Goal: Check status: Check status

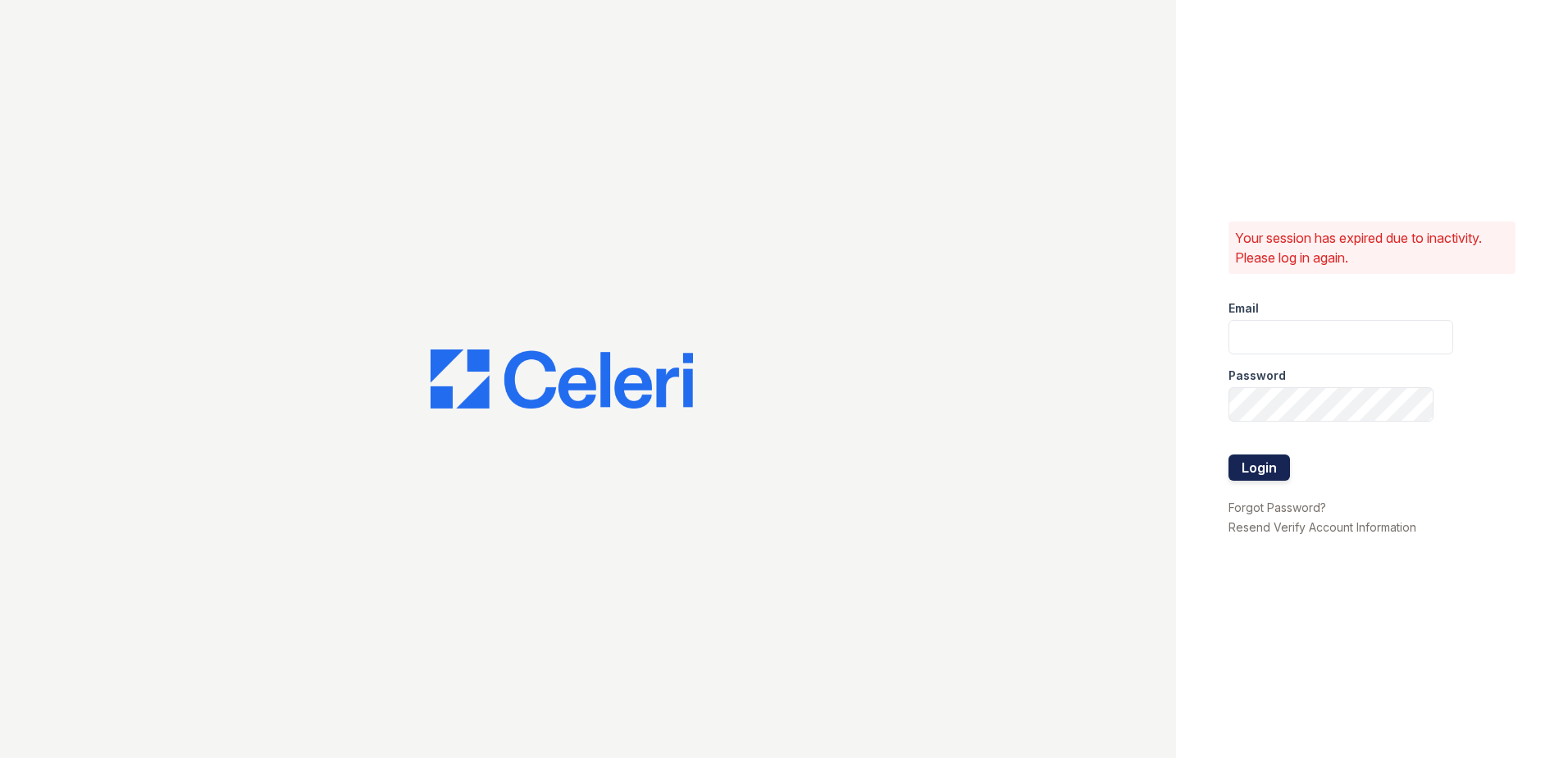
type input "JAMES.BARKER@TRINITY-PM.COM"
click at [1256, 464] on button "Login" at bounding box center [1260, 468] width 62 height 26
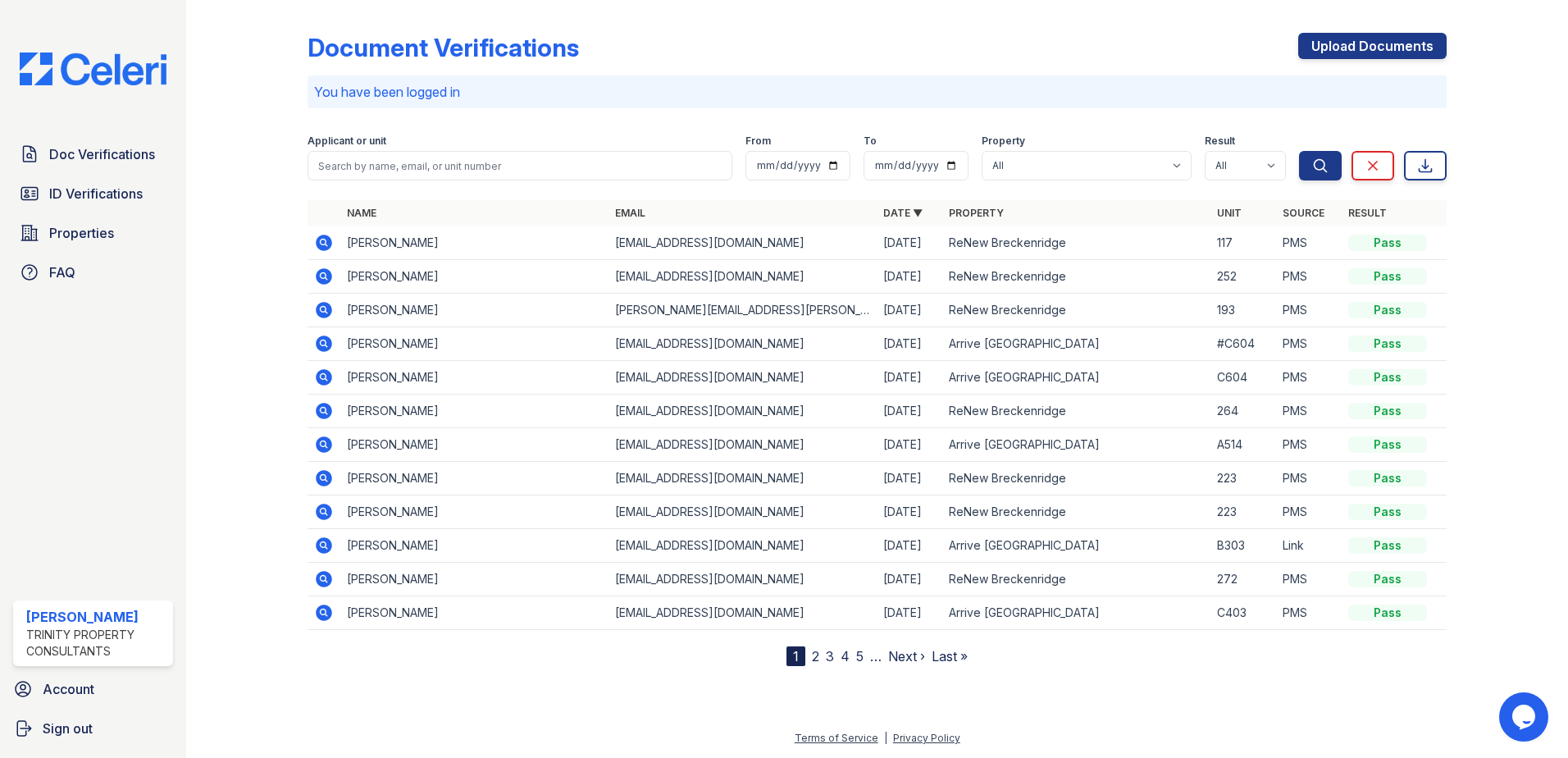
click at [315, 279] on icon at bounding box center [324, 277] width 19 height 19
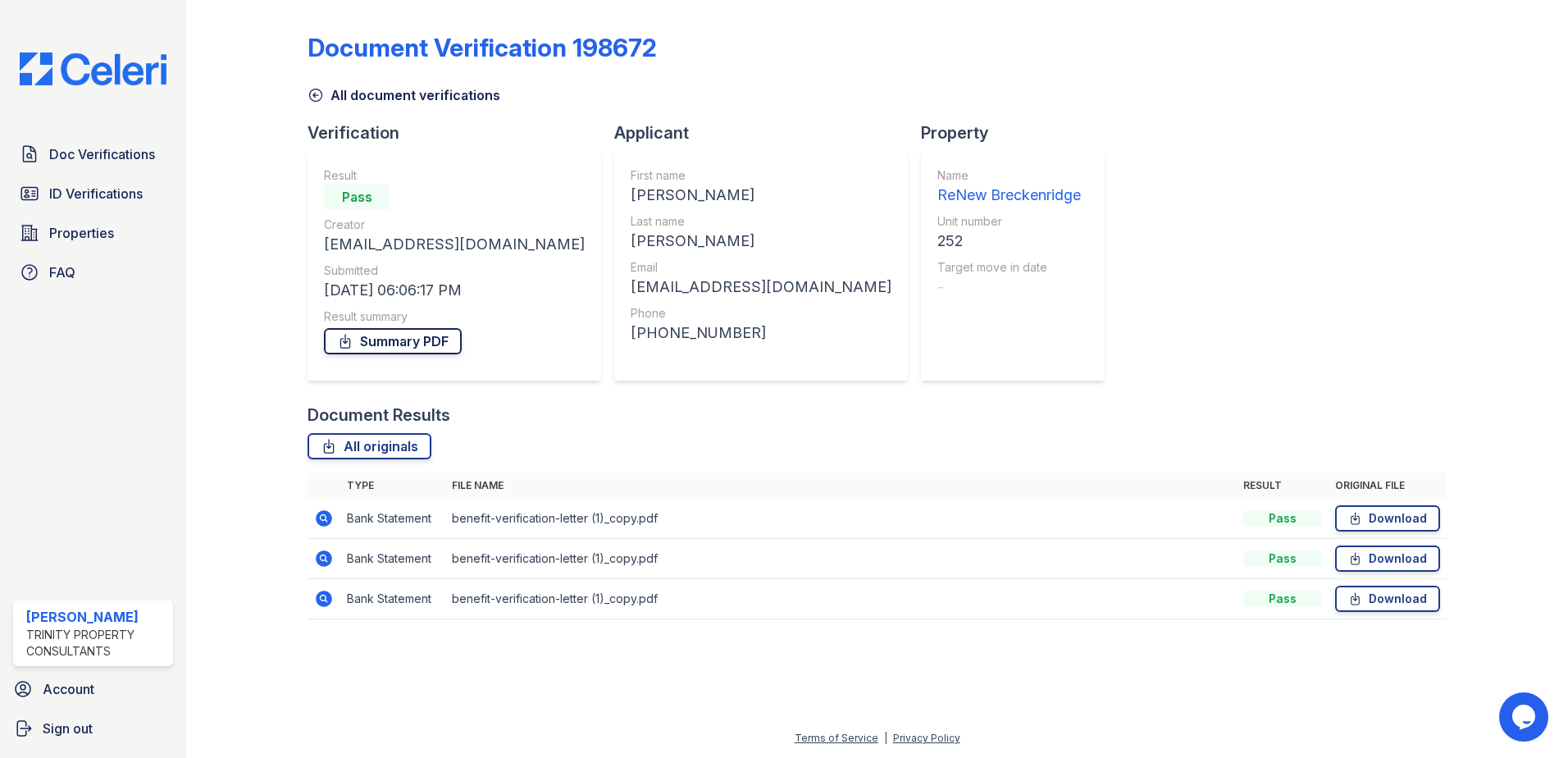
click at [436, 342] on link "Summary PDF" at bounding box center [393, 341] width 137 height 26
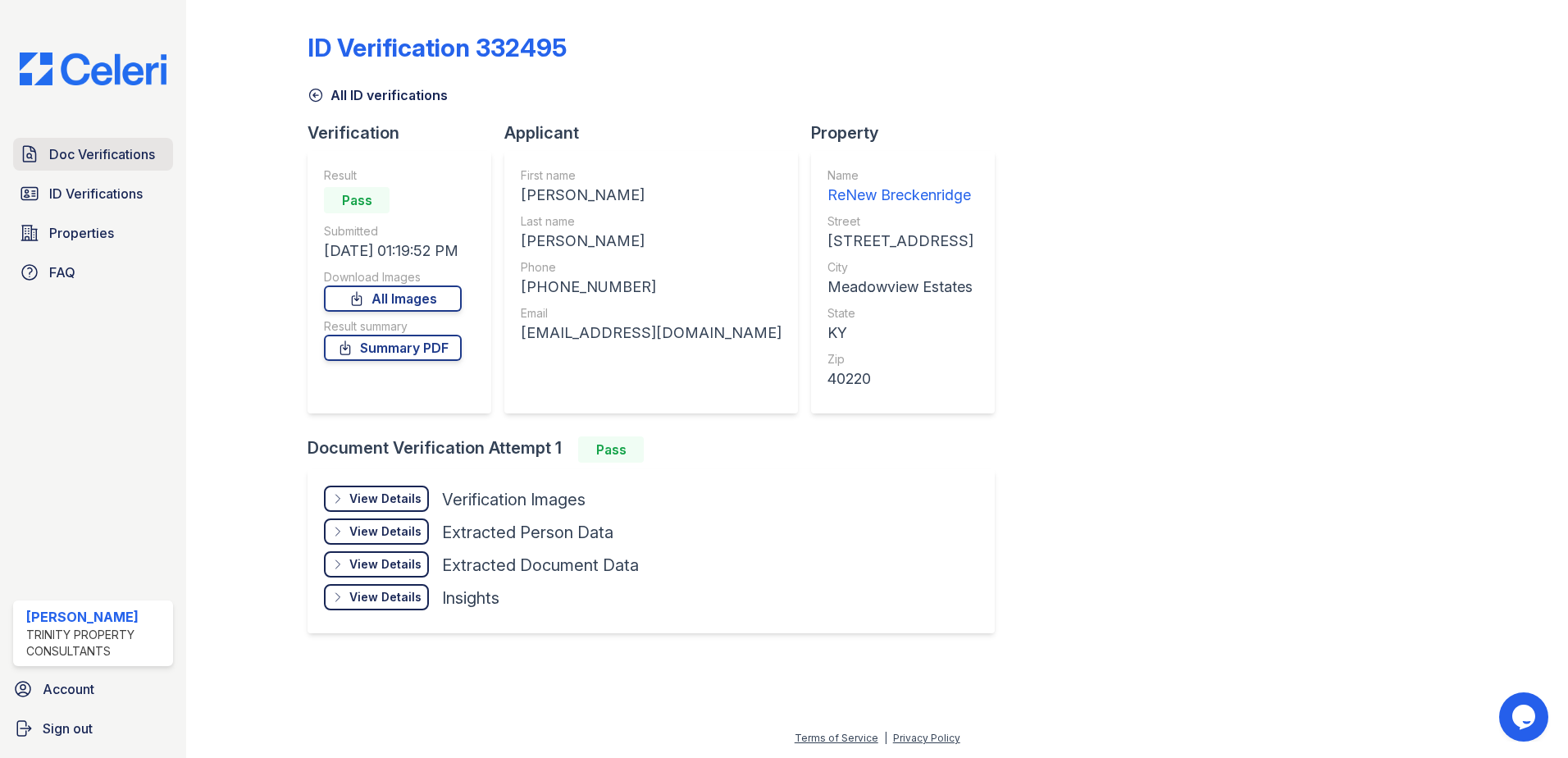
click at [86, 162] on span "Doc Verifications" at bounding box center [102, 154] width 106 height 19
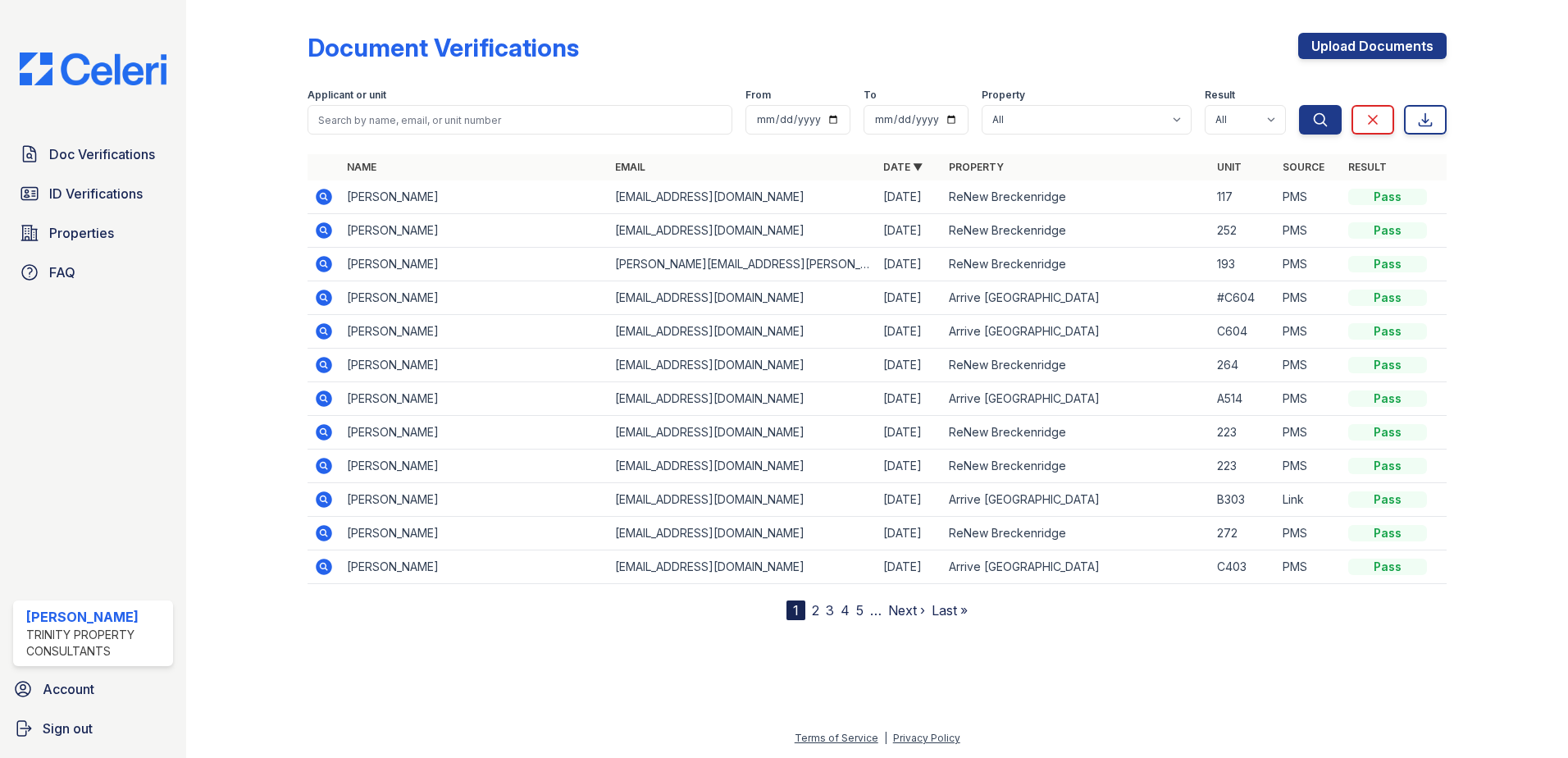
click at [324, 467] on icon at bounding box center [322, 464] width 4 height 4
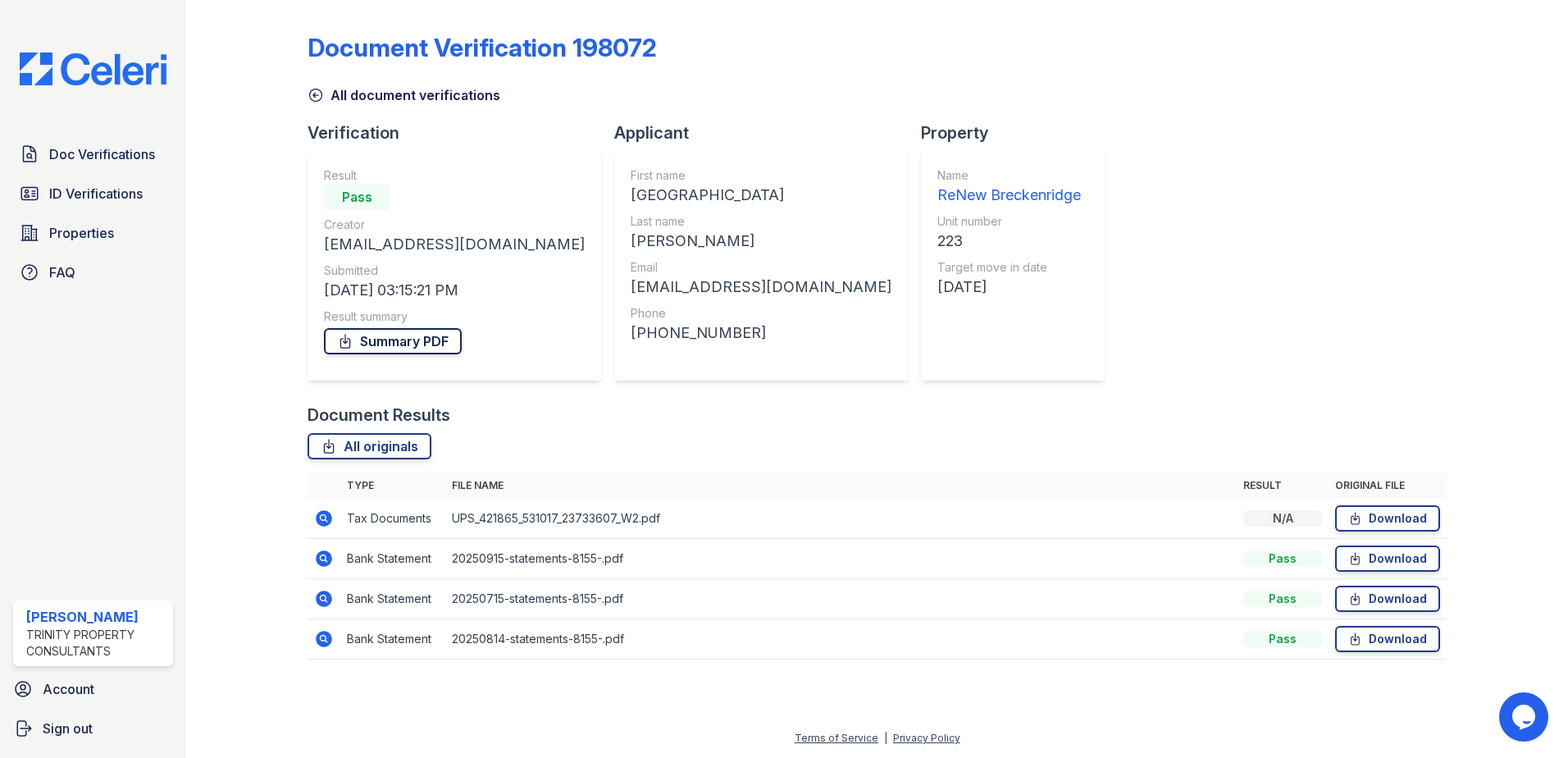
click at [393, 337] on link "Summary PDF" at bounding box center [393, 341] width 137 height 26
click at [951, 372] on div "Document Verification 198072 All document verifications Verification Result Pas…" at bounding box center [876, 341] width 1139 height 670
click at [66, 155] on span "Doc Verifications" at bounding box center [102, 154] width 106 height 19
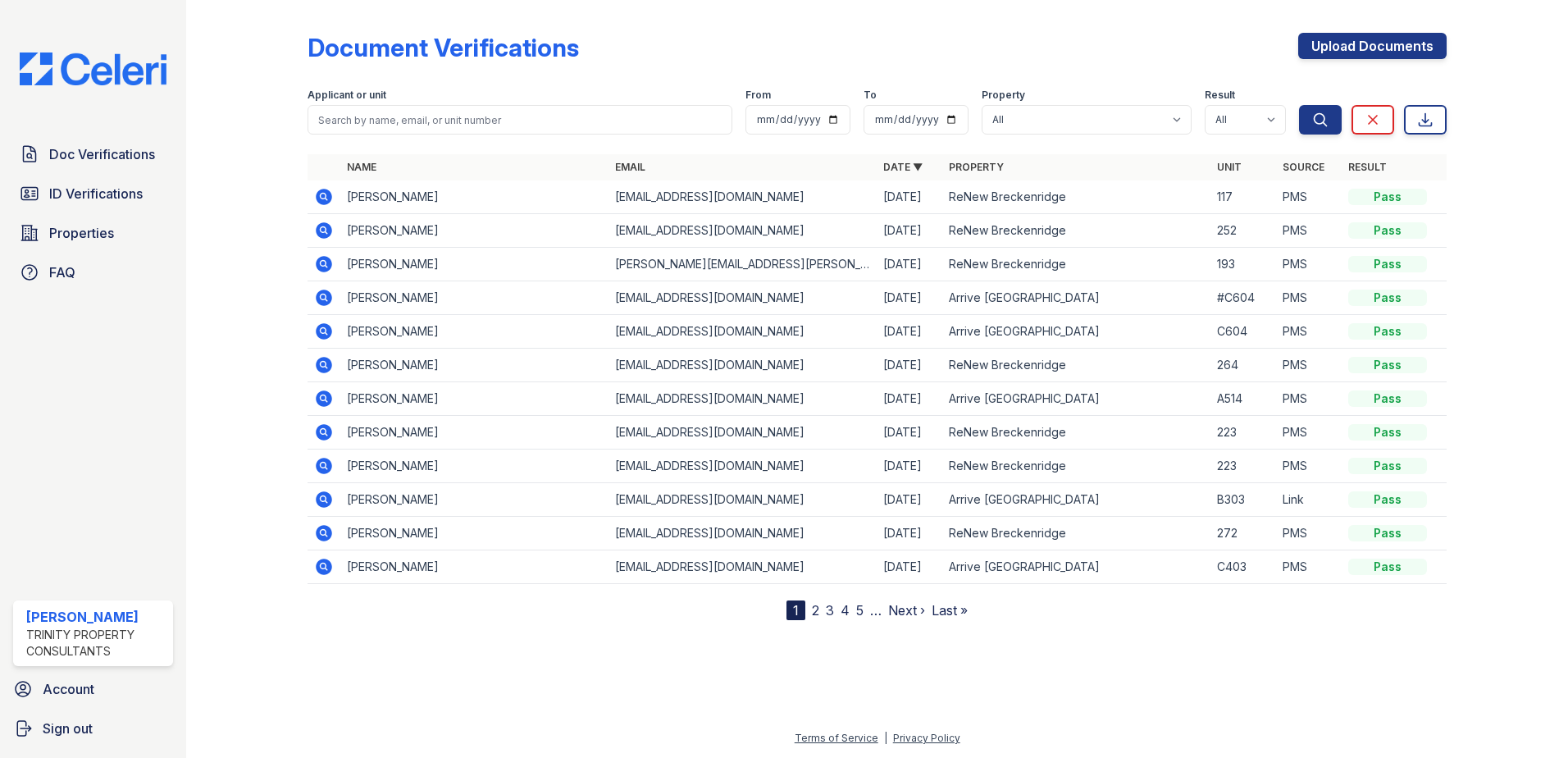
click at [327, 435] on icon at bounding box center [323, 432] width 17 height 17
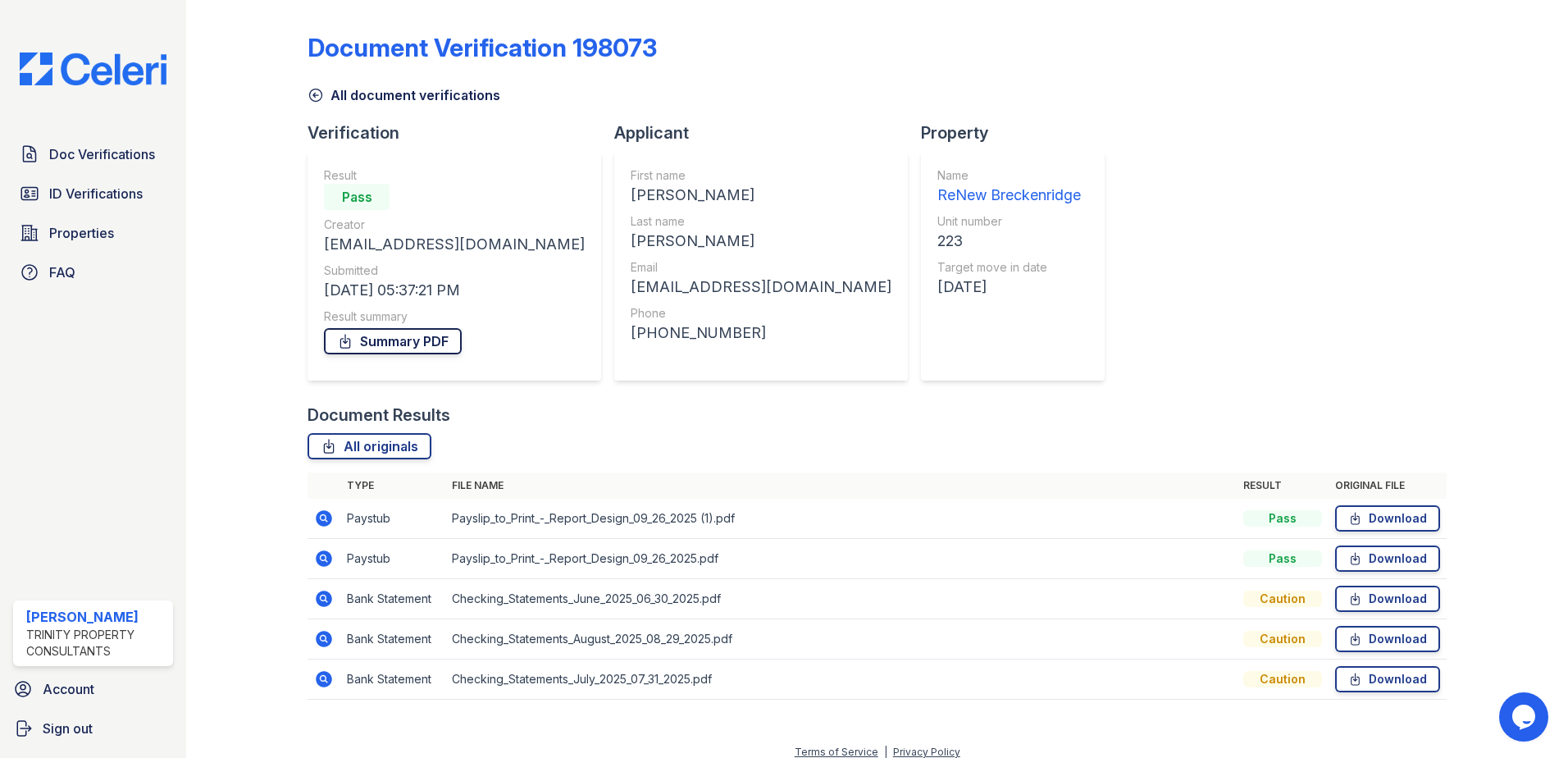
click at [375, 349] on link "Summary PDF" at bounding box center [393, 341] width 137 height 26
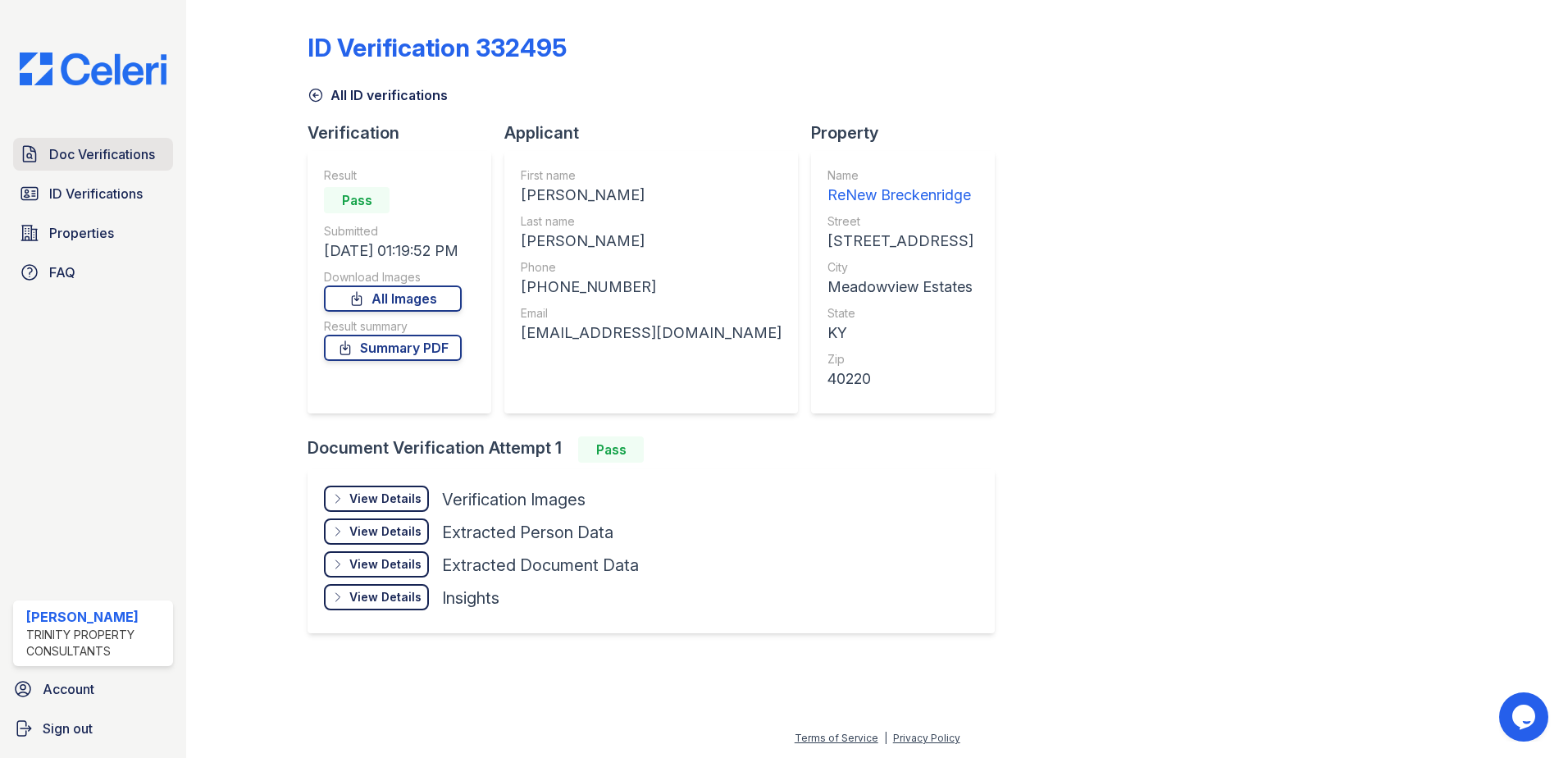
click at [68, 152] on span "Doc Verifications" at bounding box center [102, 154] width 106 height 19
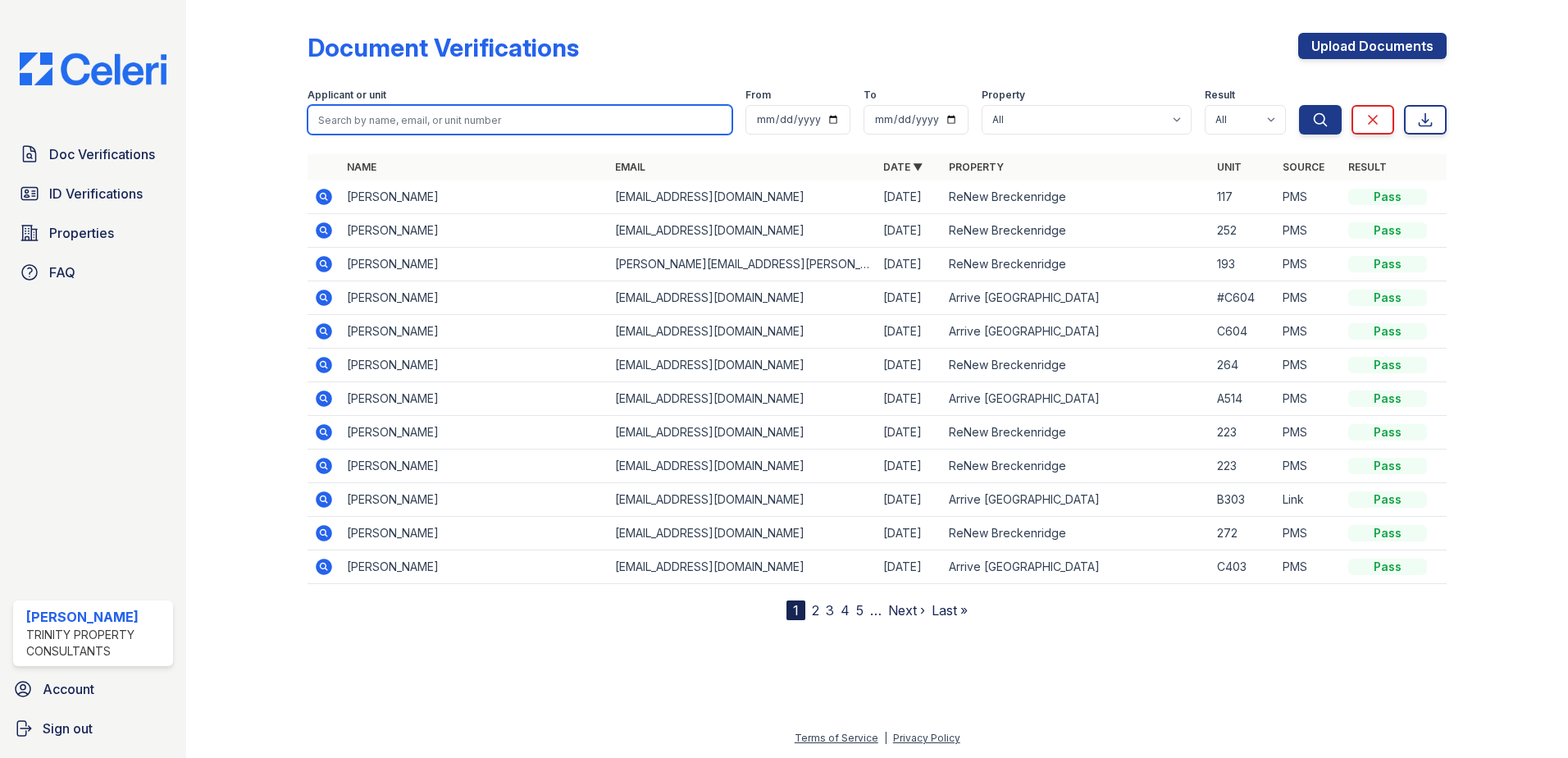
click at [467, 123] on input "search" at bounding box center [520, 120] width 425 height 30
click at [400, 117] on input "don" at bounding box center [520, 120] width 425 height 30
type input "[PERSON_NAME]"
click at [1299, 105] on button "Search" at bounding box center [1320, 120] width 42 height 30
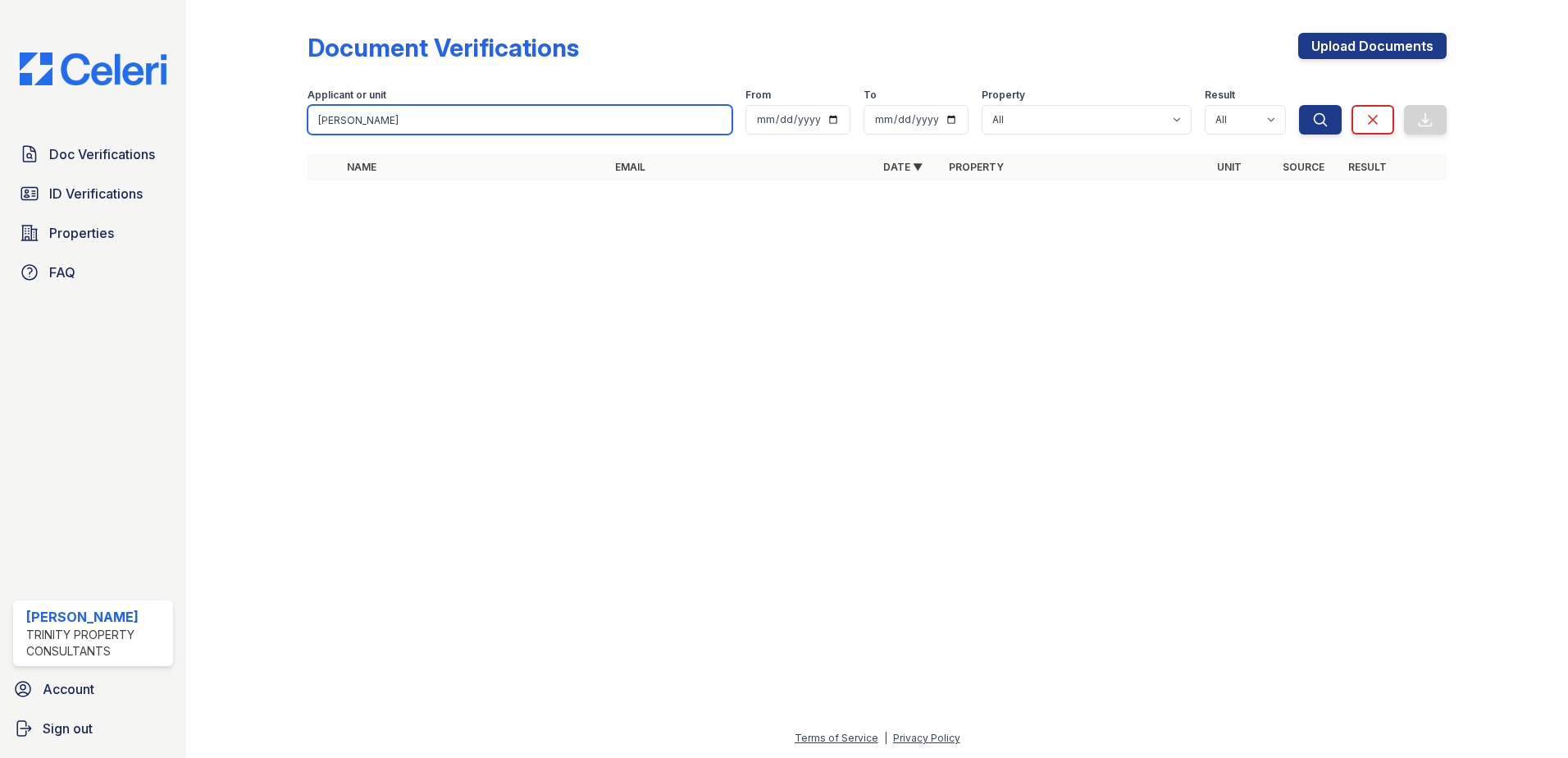
drag, startPoint x: 350, startPoint y: 124, endPoint x: 317, endPoint y: 118, distance: 33.5
click at [317, 118] on input "[PERSON_NAME]" at bounding box center [520, 120] width 425 height 30
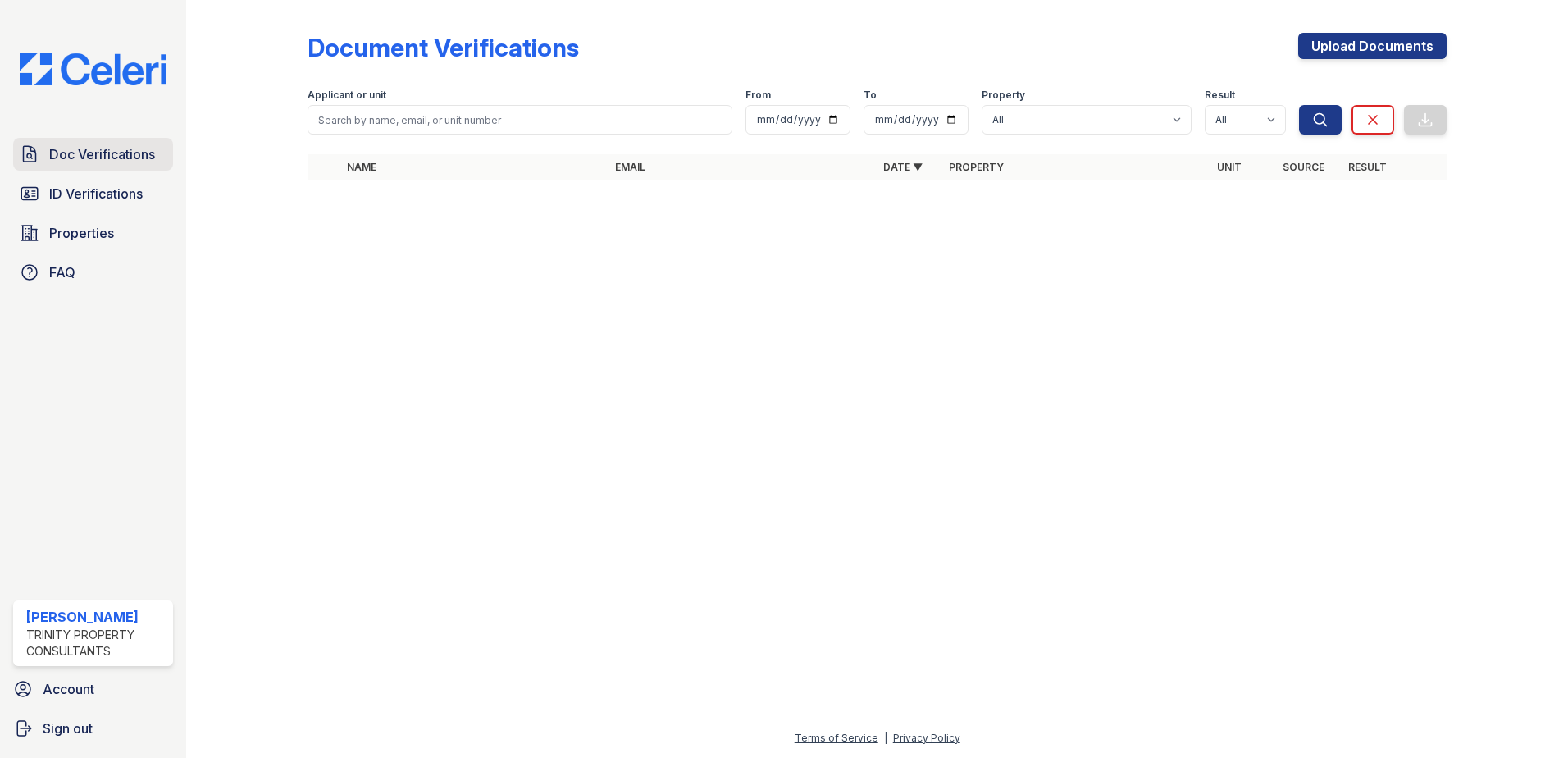
click at [66, 147] on span "Doc Verifications" at bounding box center [102, 154] width 106 height 19
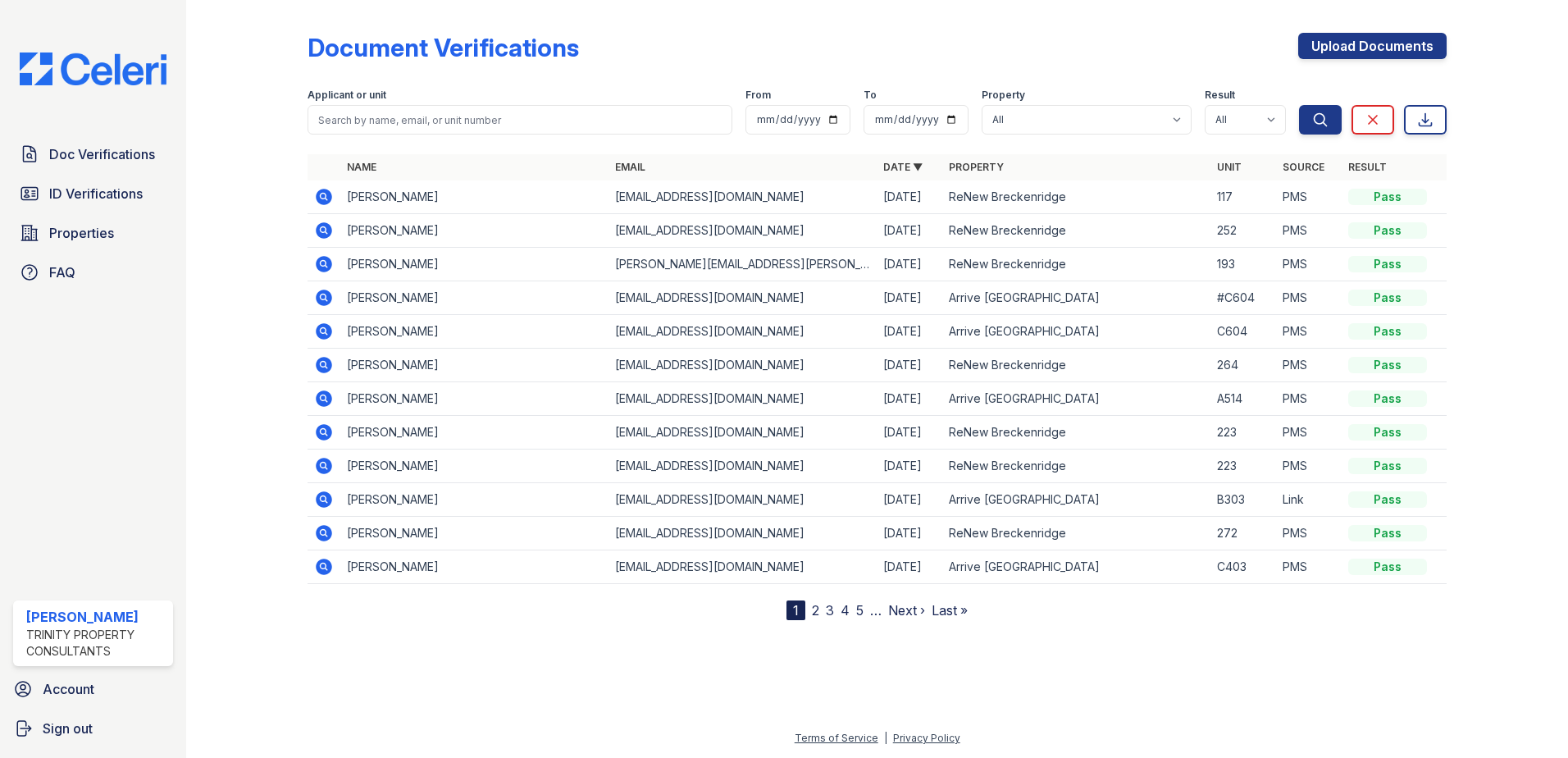
click at [320, 369] on icon at bounding box center [323, 365] width 17 height 17
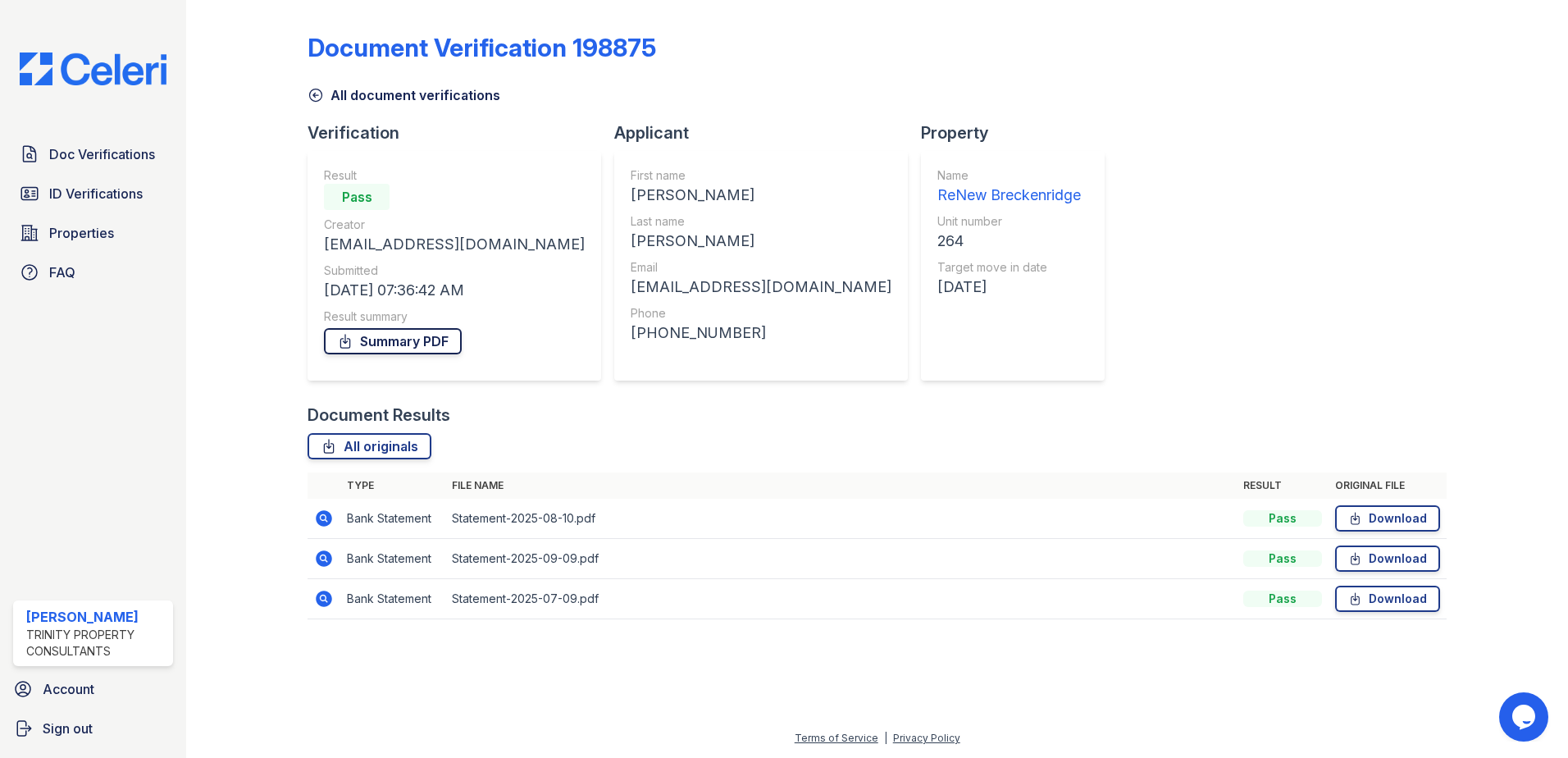
click at [354, 339] on link "Summary PDF" at bounding box center [393, 341] width 137 height 26
click at [1038, 126] on div "Document Verification 198875 All document verifications Verification Result Pas…" at bounding box center [876, 321] width 1139 height 629
click at [48, 153] on link "Doc Verifications" at bounding box center [93, 153] width 160 height 33
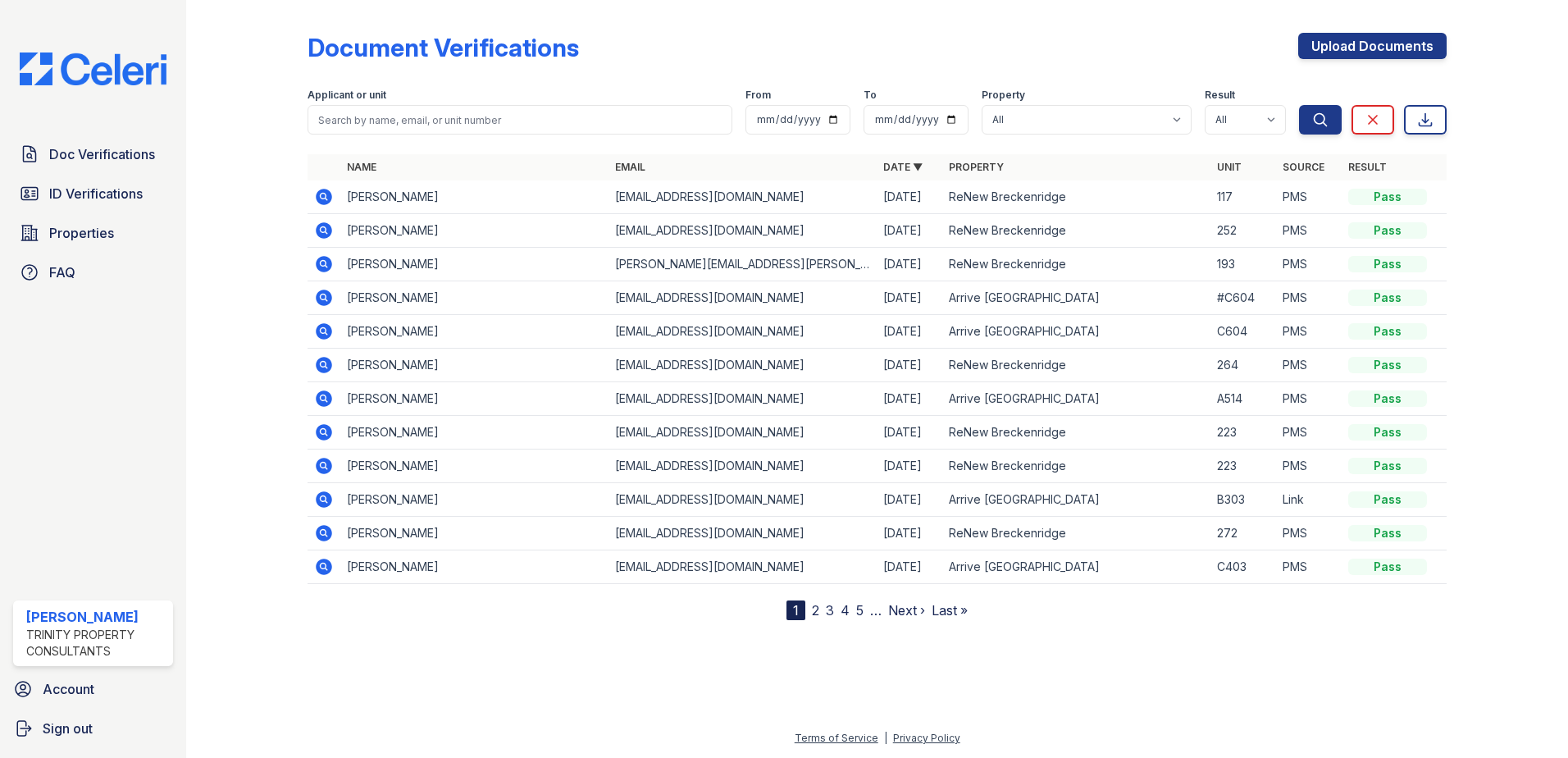
click at [327, 267] on icon at bounding box center [324, 264] width 19 height 19
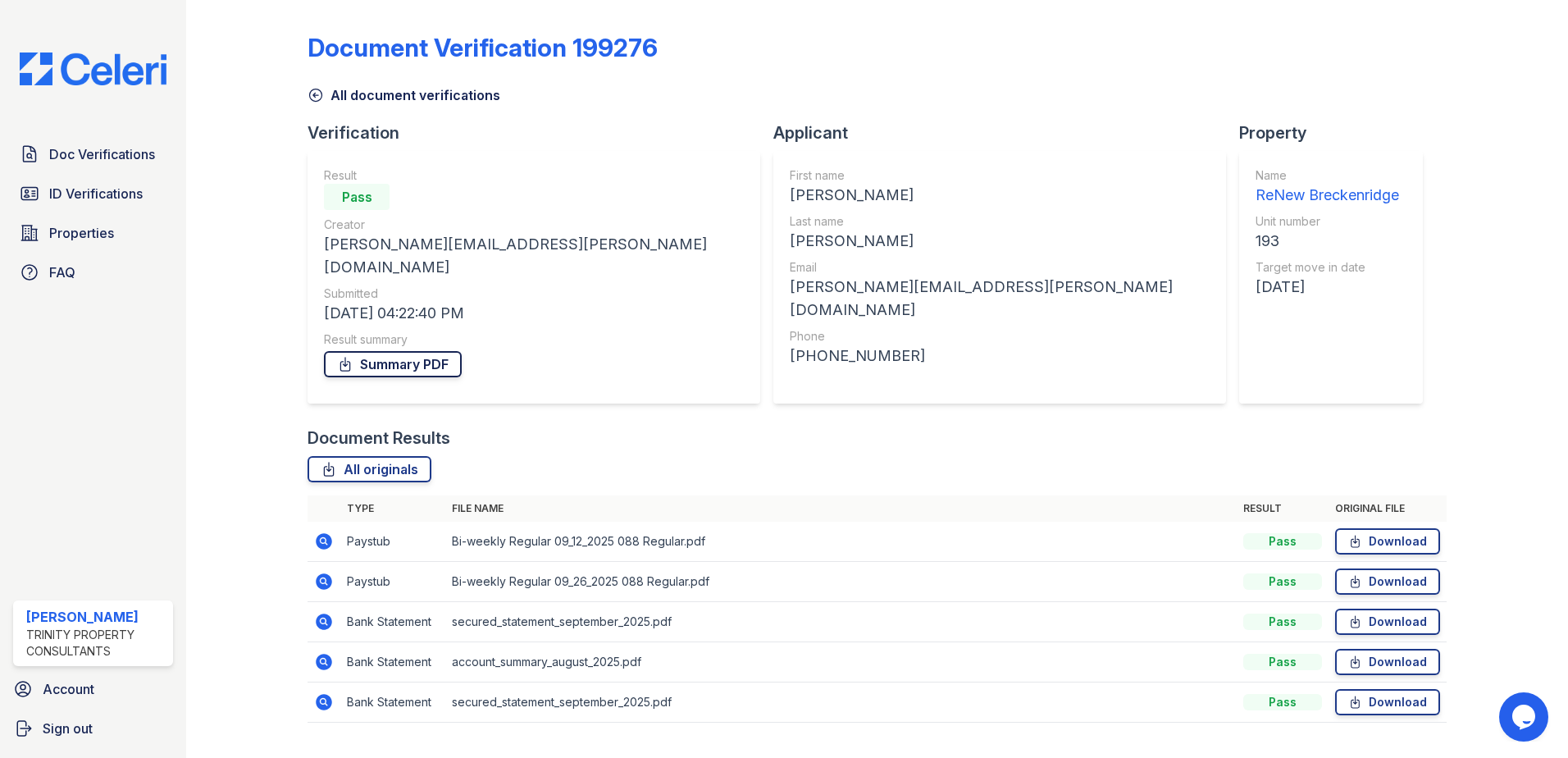
click at [428, 351] on link "Summary PDF" at bounding box center [393, 364] width 137 height 26
click at [89, 192] on span "ID Verifications" at bounding box center [96, 194] width 93 height 19
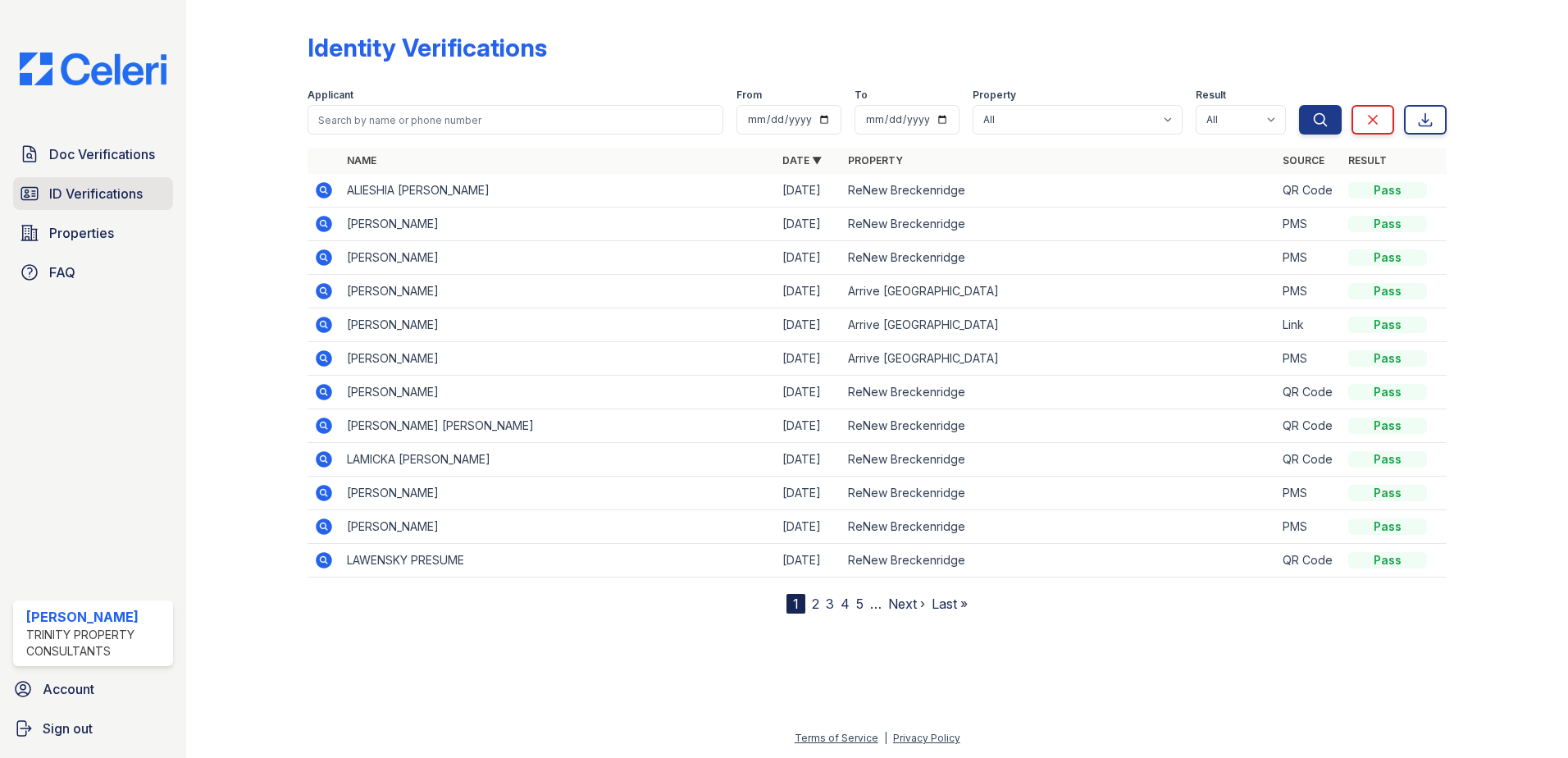
click at [81, 192] on span "ID Verifications" at bounding box center [96, 194] width 93 height 19
click at [92, 190] on span "ID Verifications" at bounding box center [96, 194] width 93 height 19
click at [113, 145] on span "Doc Verifications" at bounding box center [102, 154] width 106 height 19
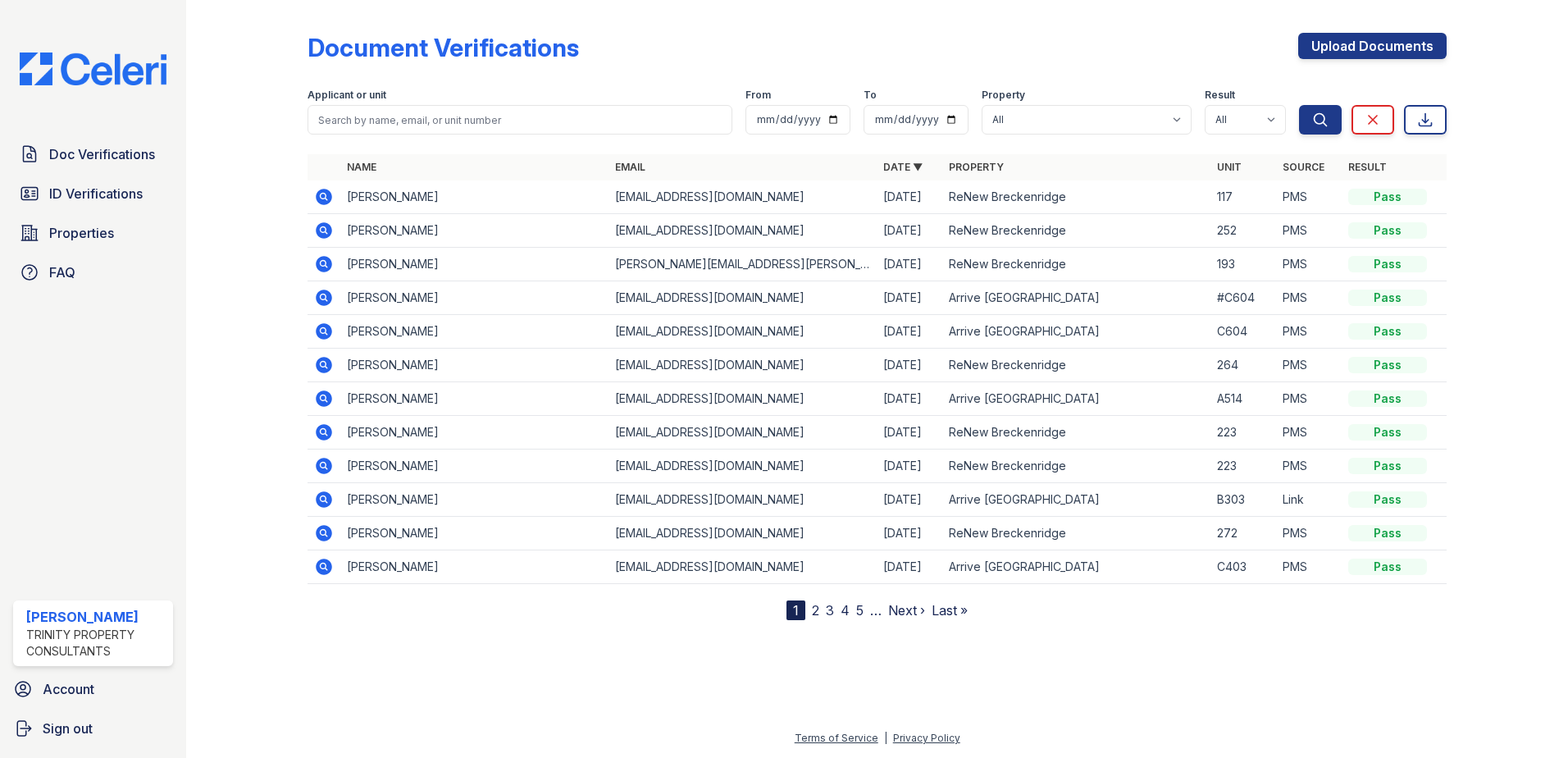
click at [318, 199] on icon at bounding box center [323, 197] width 17 height 17
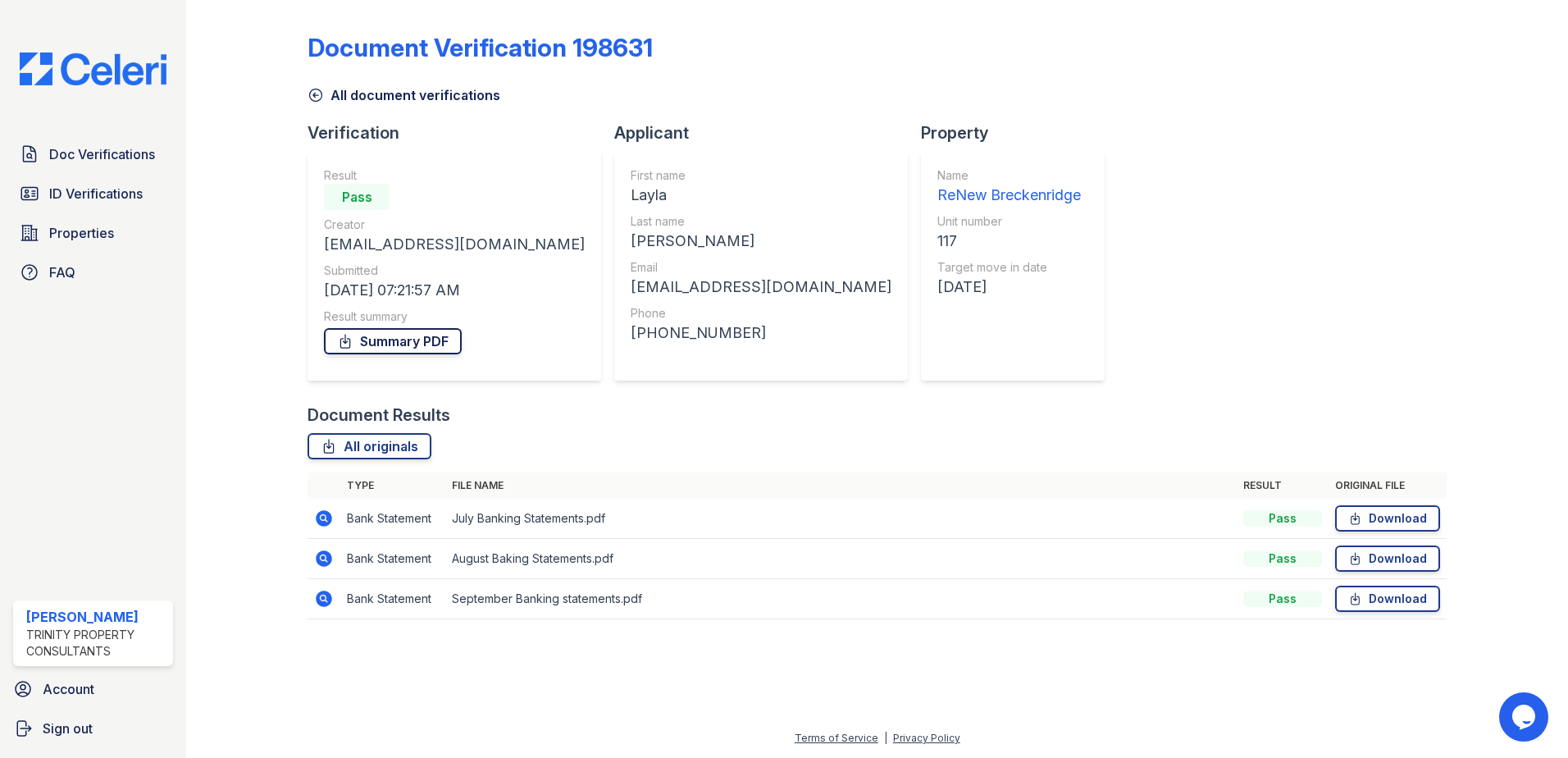
click at [394, 342] on link "Summary PDF" at bounding box center [393, 341] width 137 height 26
click at [89, 141] on link "Doc Verifications" at bounding box center [93, 153] width 160 height 33
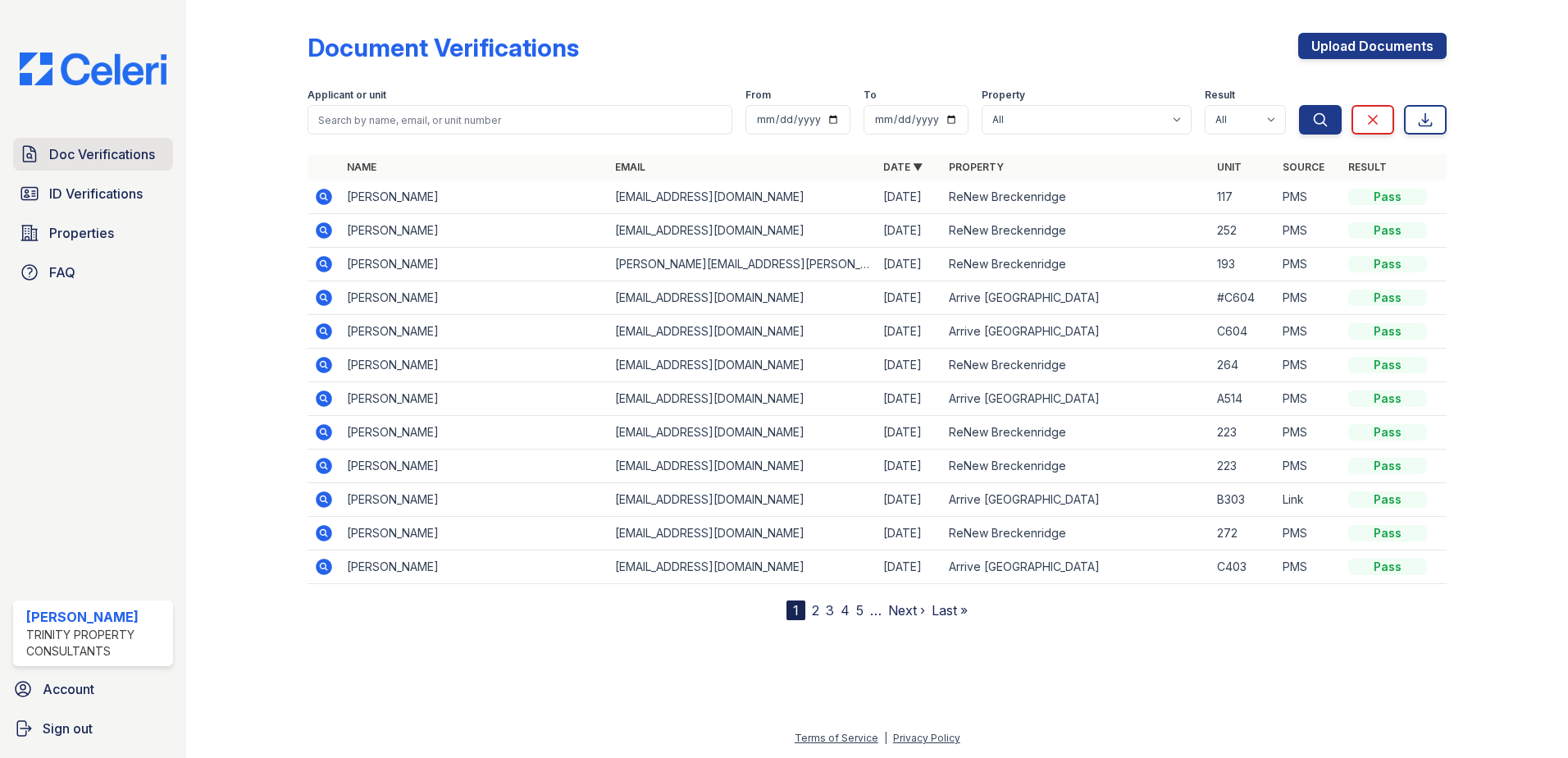
click at [122, 159] on span "Doc Verifications" at bounding box center [102, 154] width 106 height 19
click at [318, 196] on icon at bounding box center [323, 197] width 17 height 17
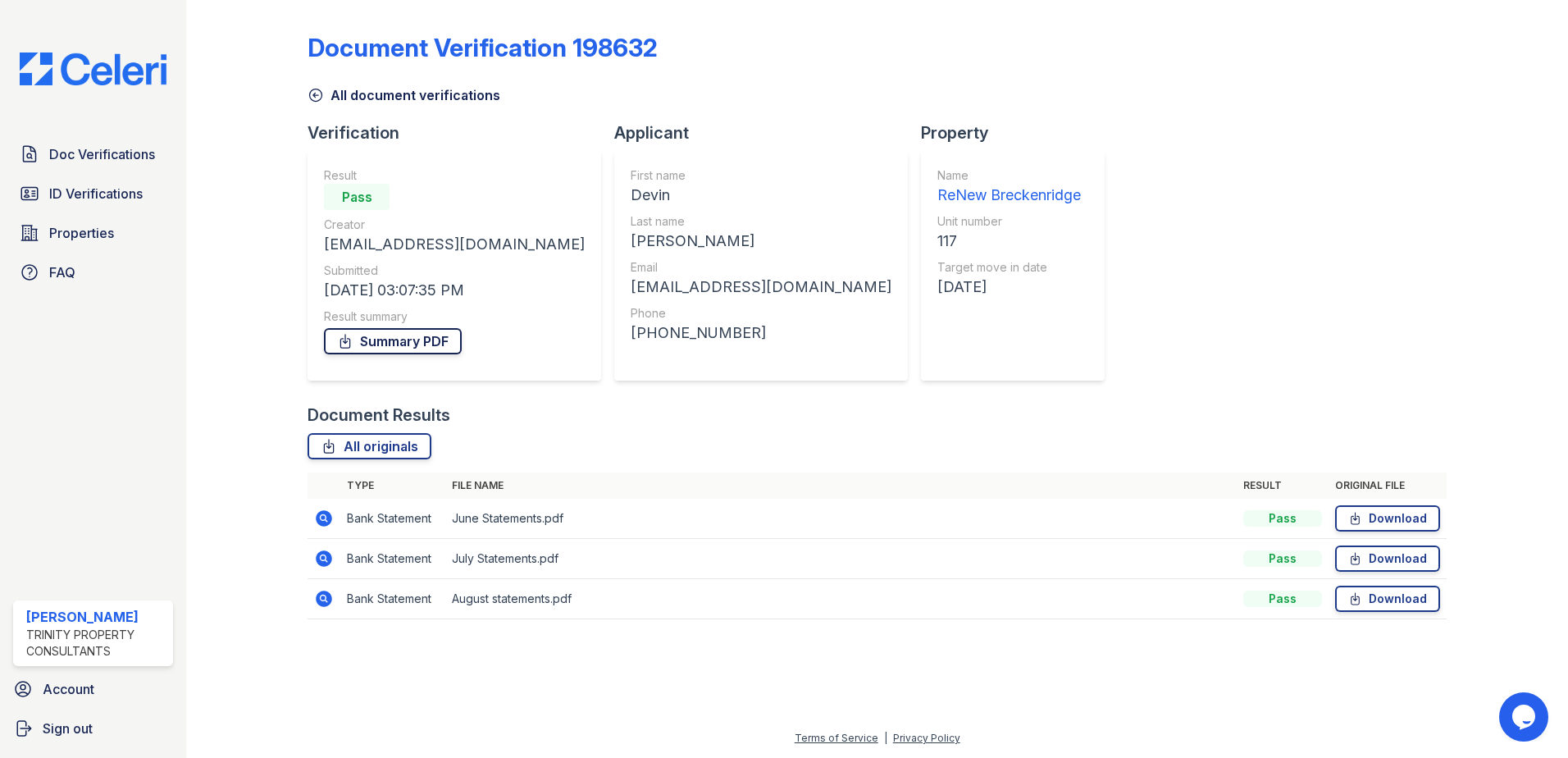
click at [397, 340] on link "Summary PDF" at bounding box center [393, 341] width 137 height 26
click at [92, 154] on span "Doc Verifications" at bounding box center [102, 154] width 106 height 19
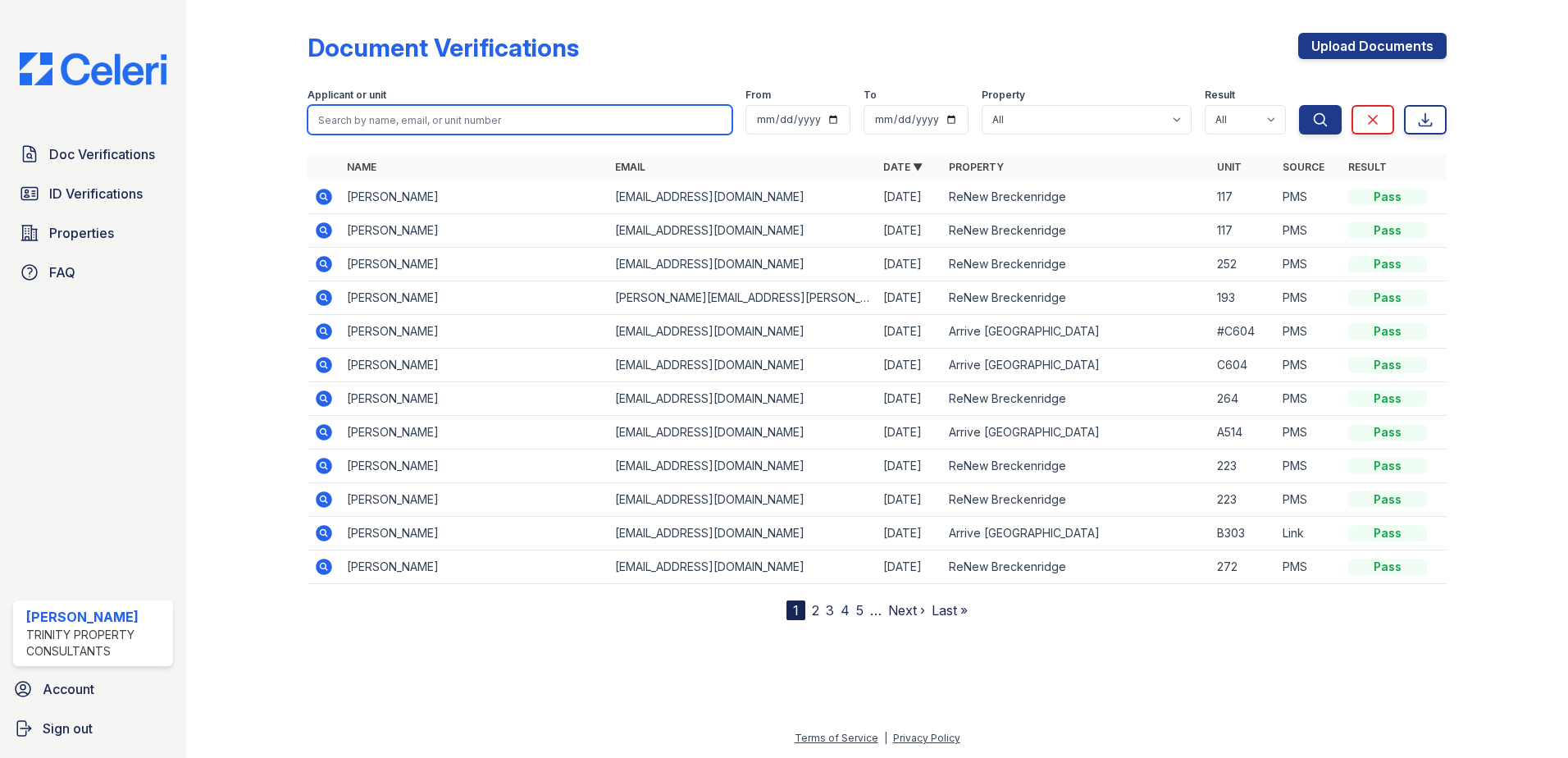
click at [557, 115] on input "search" at bounding box center [520, 120] width 425 height 30
type input "[PERSON_NAME]"
click at [1299, 105] on button "Search" at bounding box center [1320, 120] width 42 height 30
